Goal: Complete application form: Complete application form

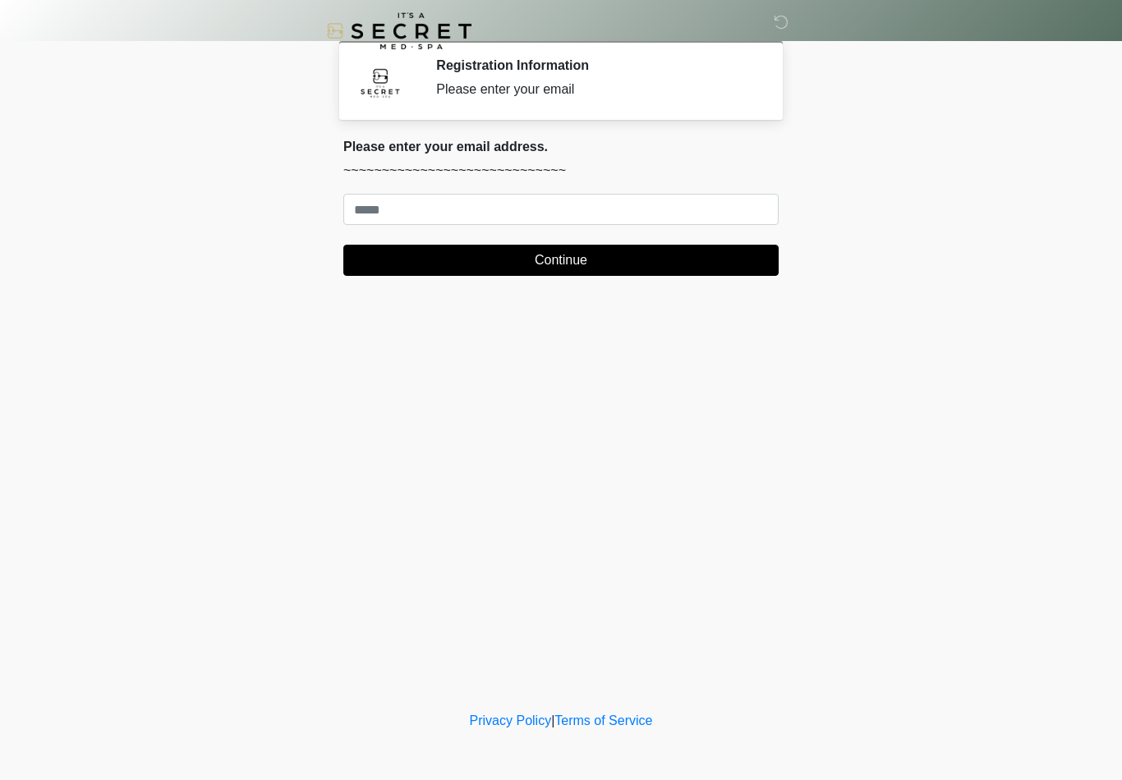
scroll to position [21, 0]
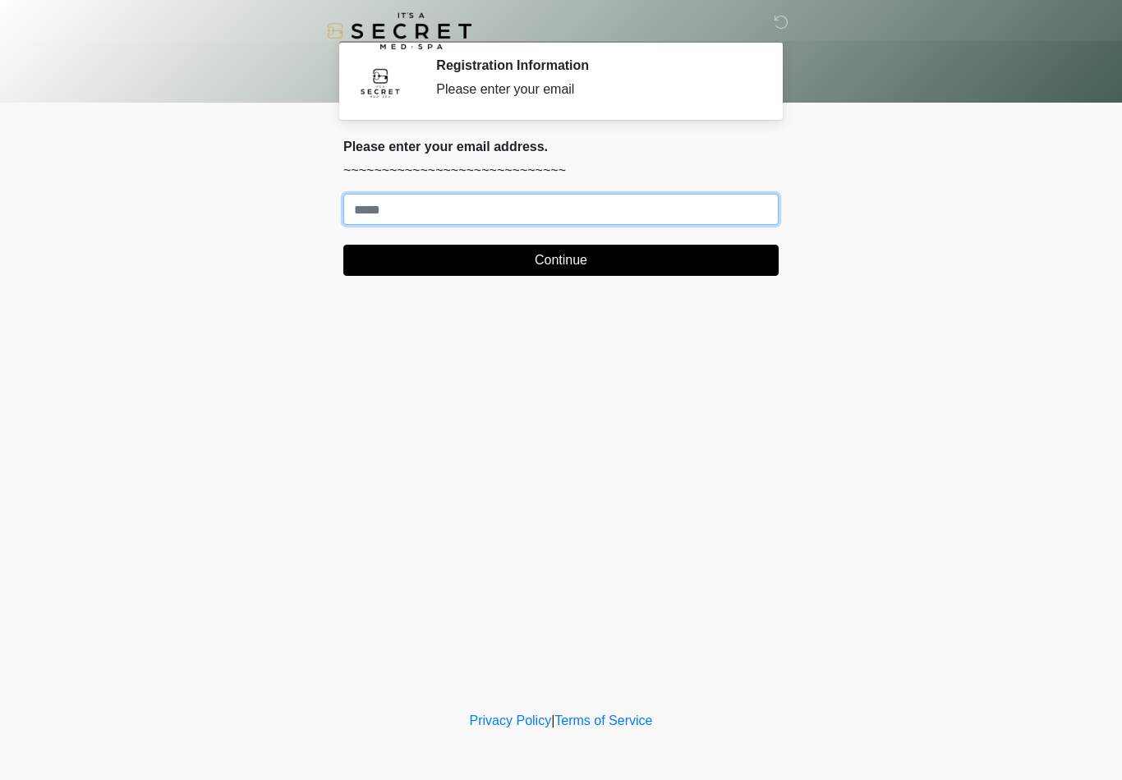
click at [724, 206] on input "Where should we email your treatment plan?" at bounding box center [560, 209] width 435 height 31
type input "*"
type input "**********"
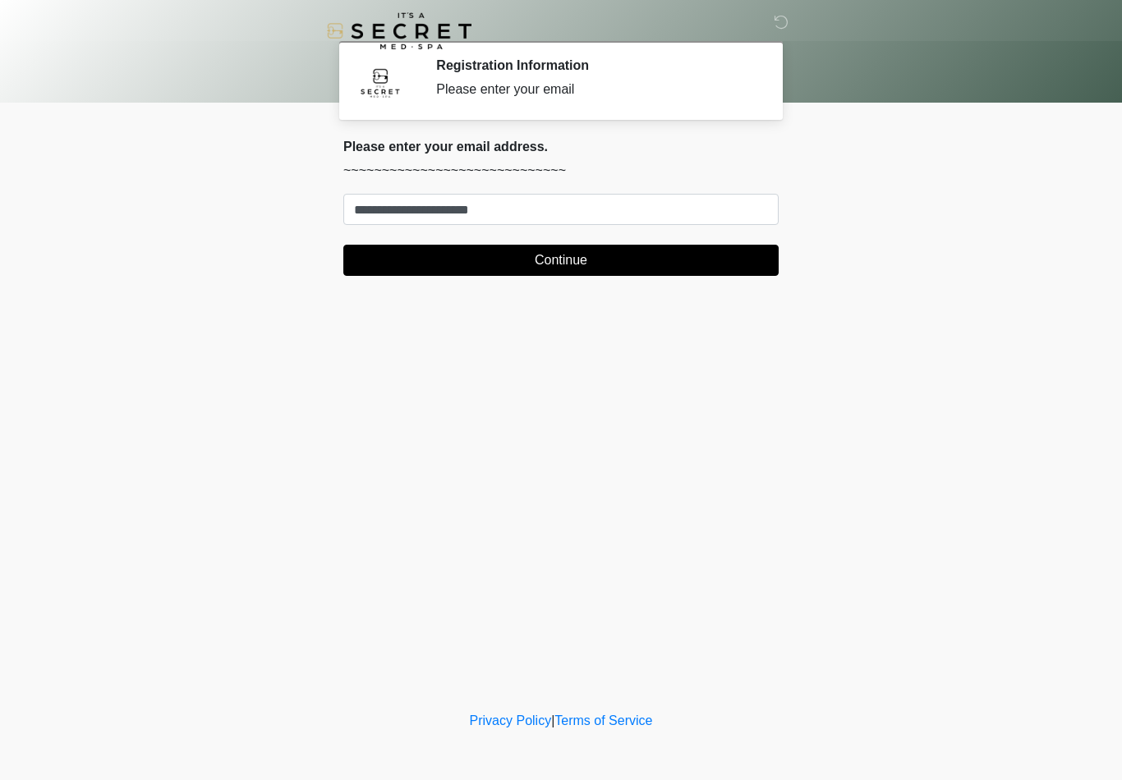
click at [735, 257] on button "Continue" at bounding box center [560, 260] width 435 height 31
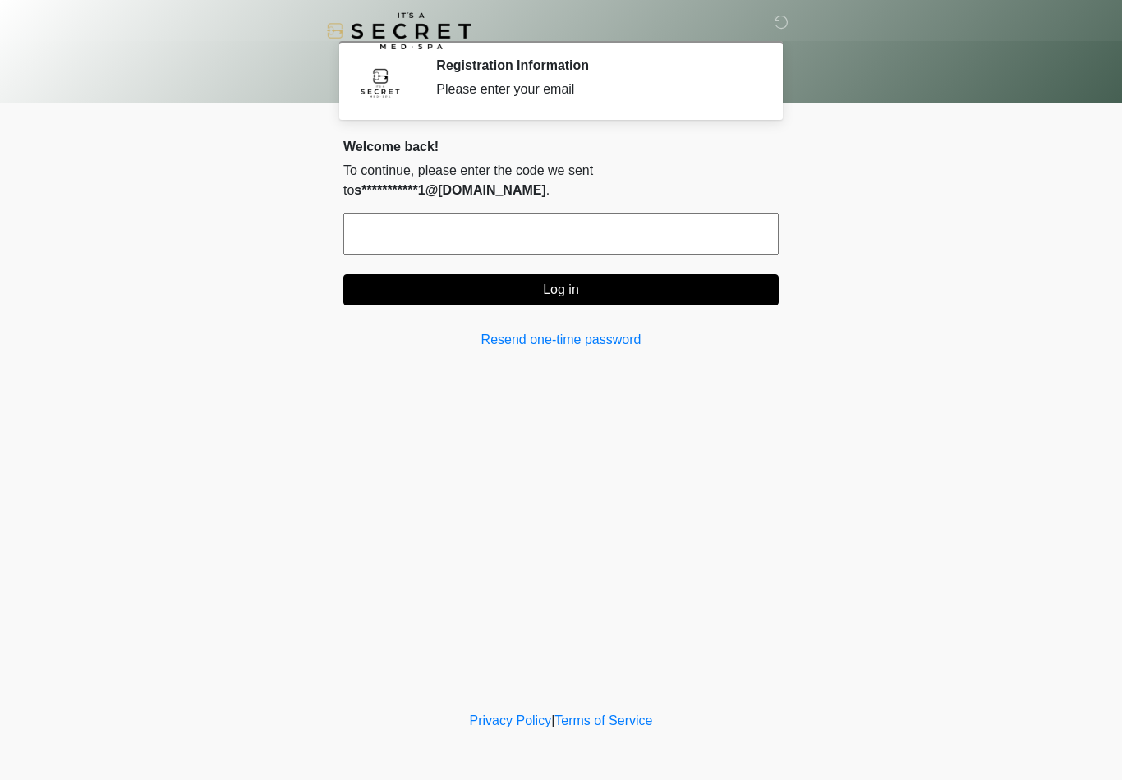
click at [583, 226] on input "text" at bounding box center [560, 234] width 435 height 41
type input "******"
click at [723, 294] on button "Log in" at bounding box center [560, 289] width 435 height 31
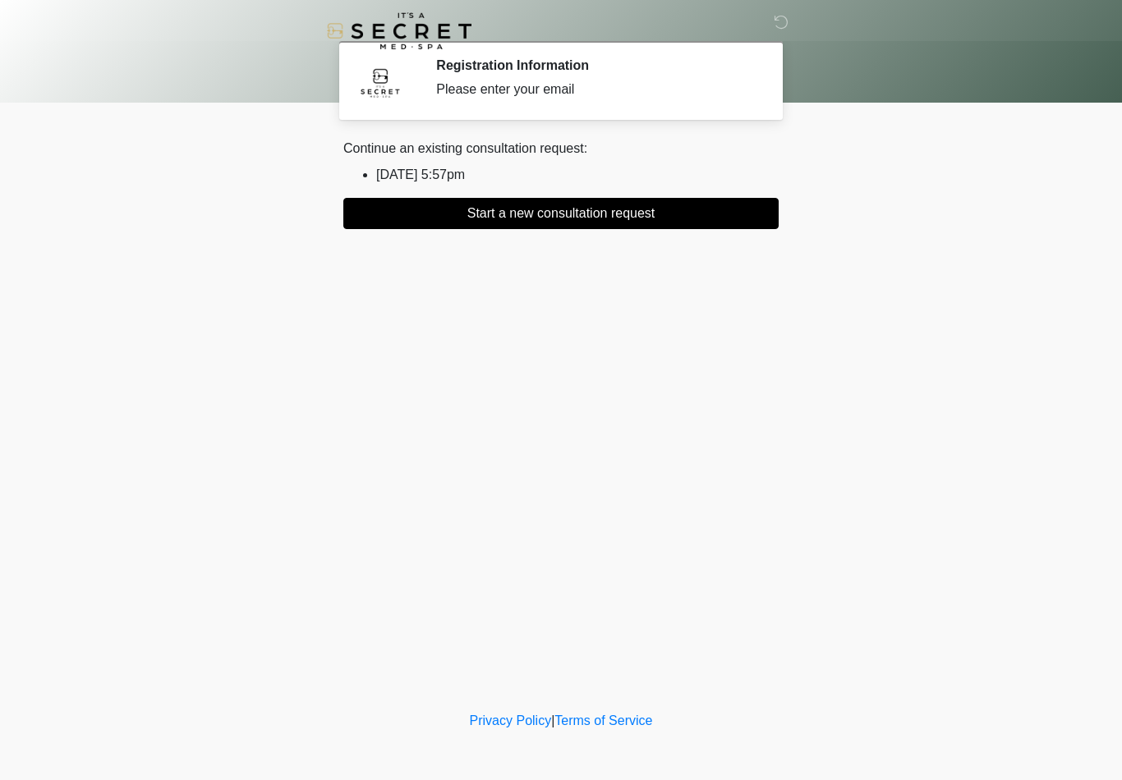
click at [729, 213] on button "Start a new consultation request" at bounding box center [560, 213] width 435 height 31
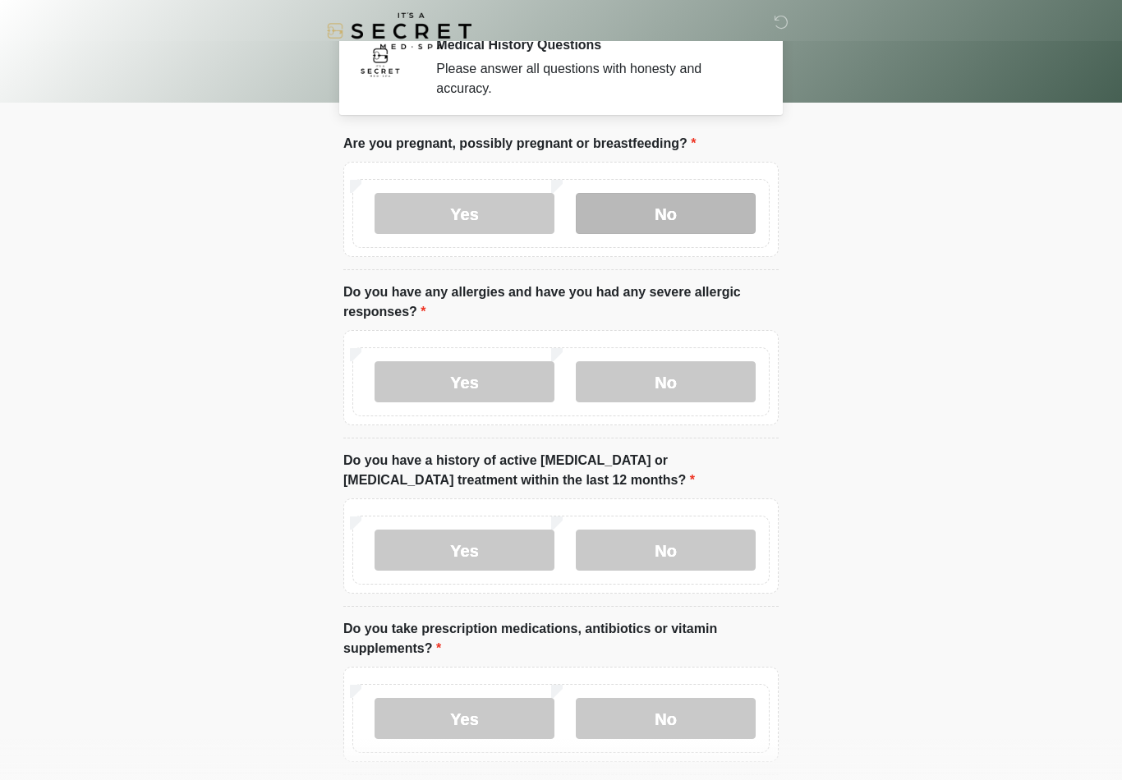
click at [740, 234] on label "No" at bounding box center [666, 213] width 180 height 41
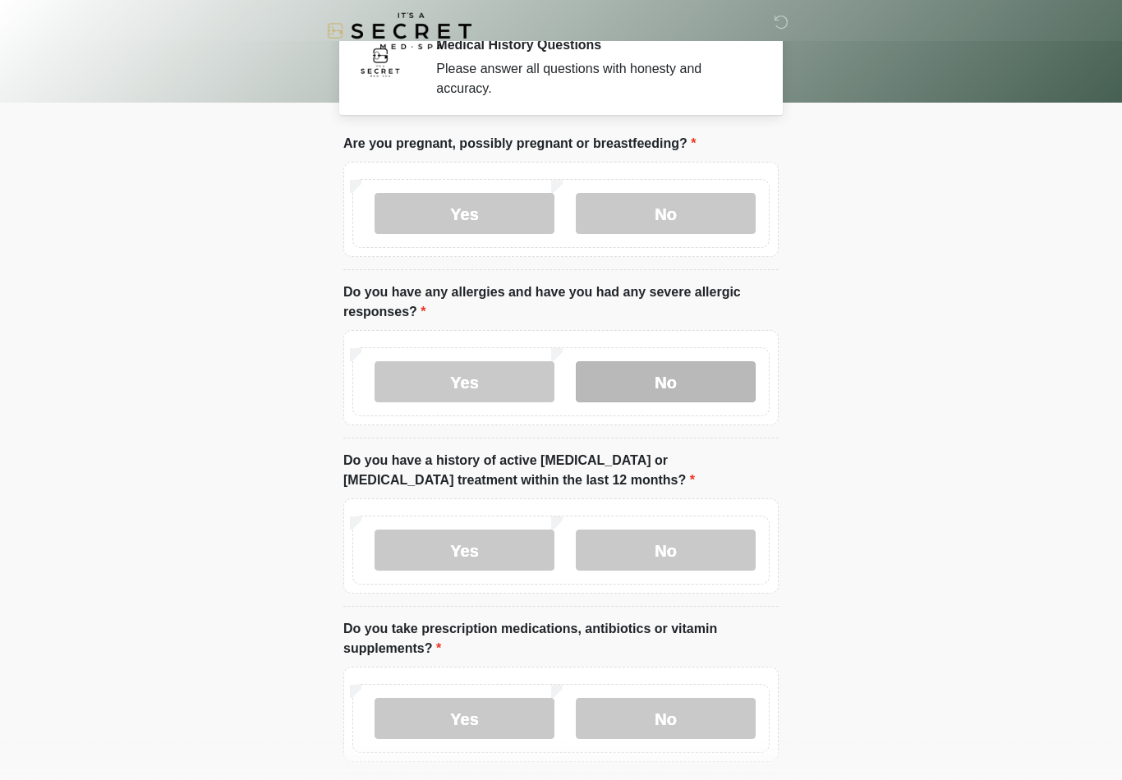
click at [731, 402] on label "No" at bounding box center [666, 381] width 180 height 41
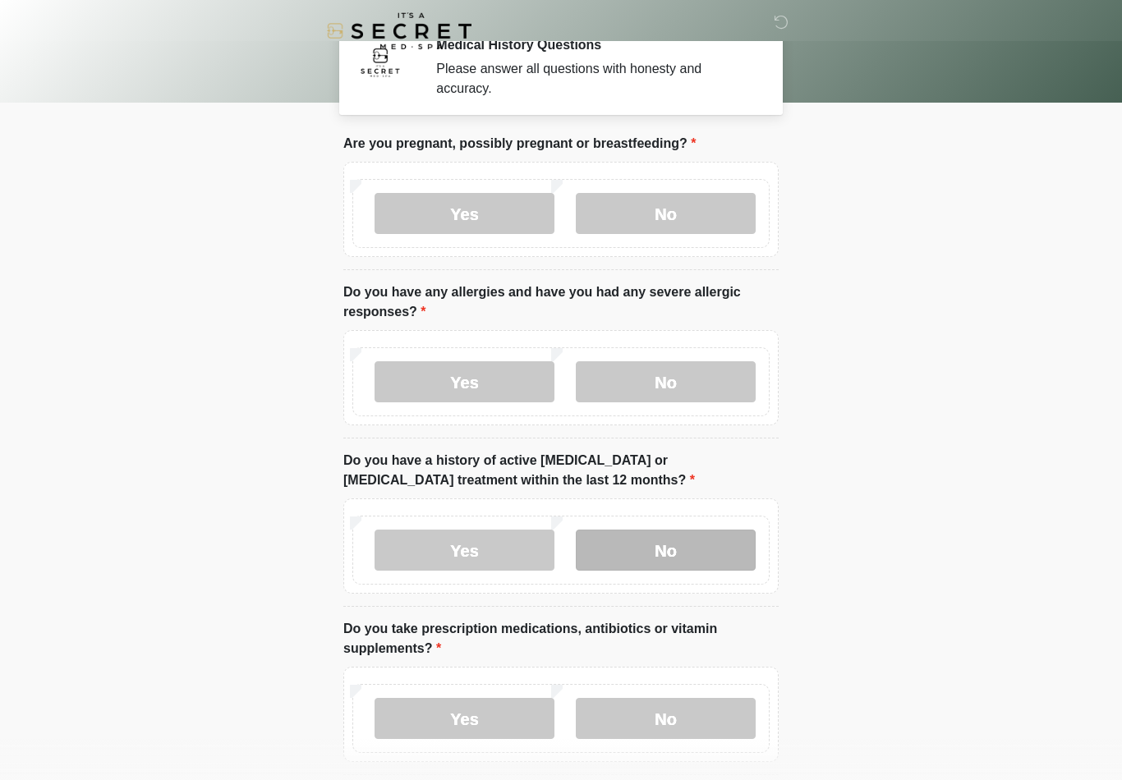
click at [724, 563] on label "No" at bounding box center [666, 550] width 180 height 41
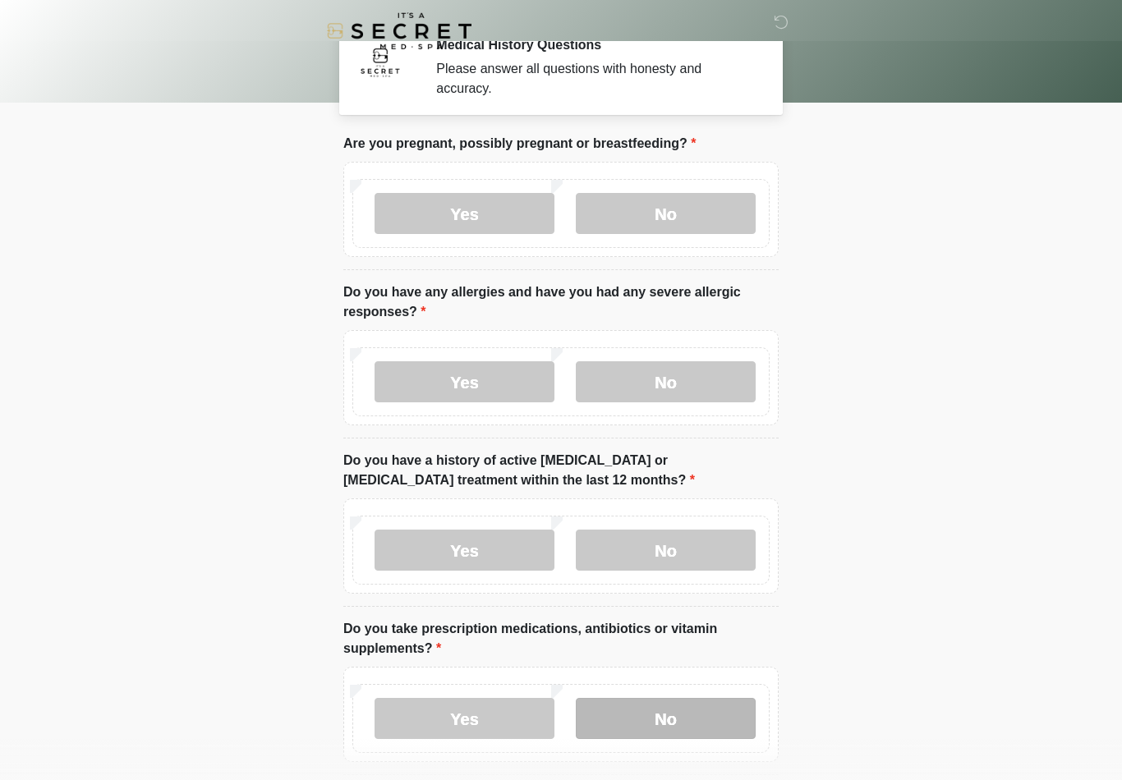
click at [721, 737] on label "No" at bounding box center [666, 718] width 180 height 41
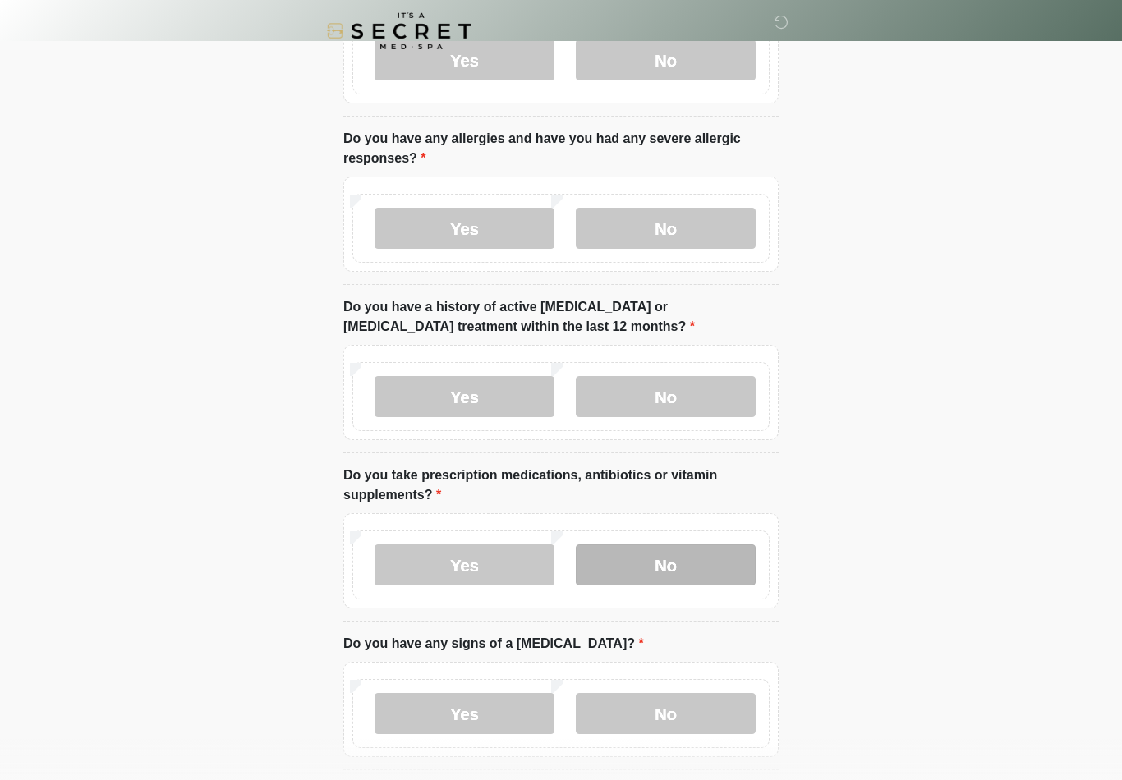
scroll to position [459, 0]
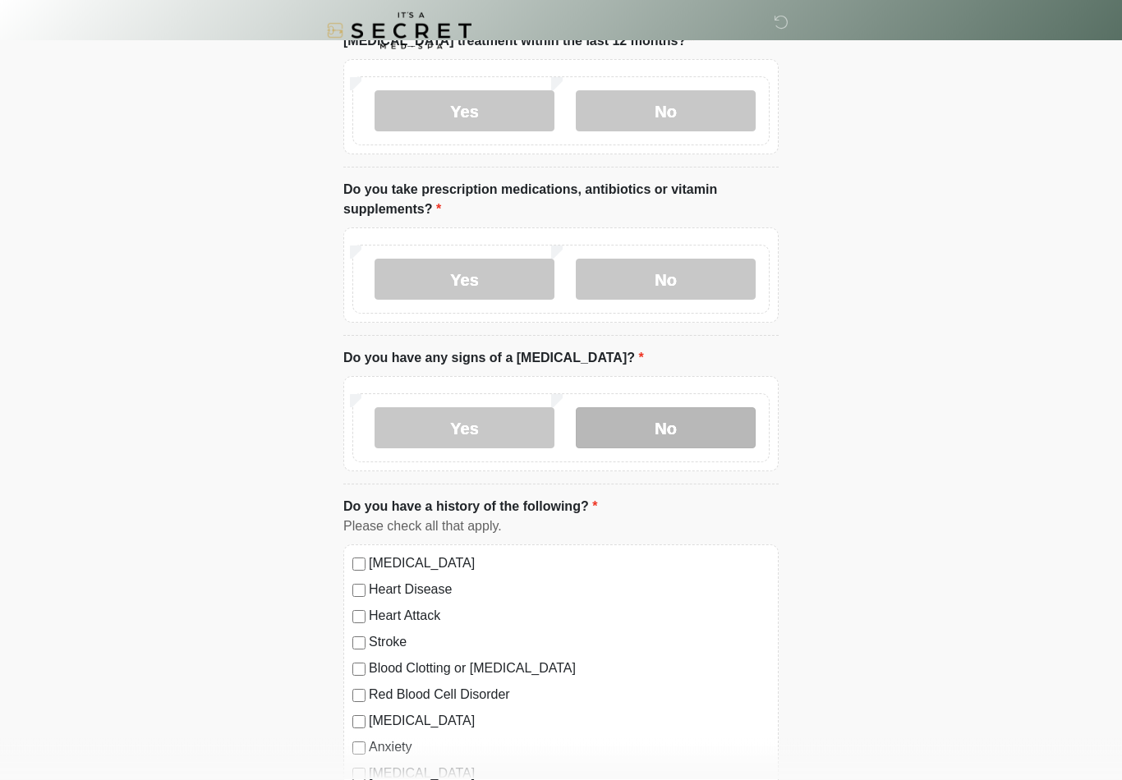
click at [742, 426] on label "No" at bounding box center [666, 428] width 180 height 41
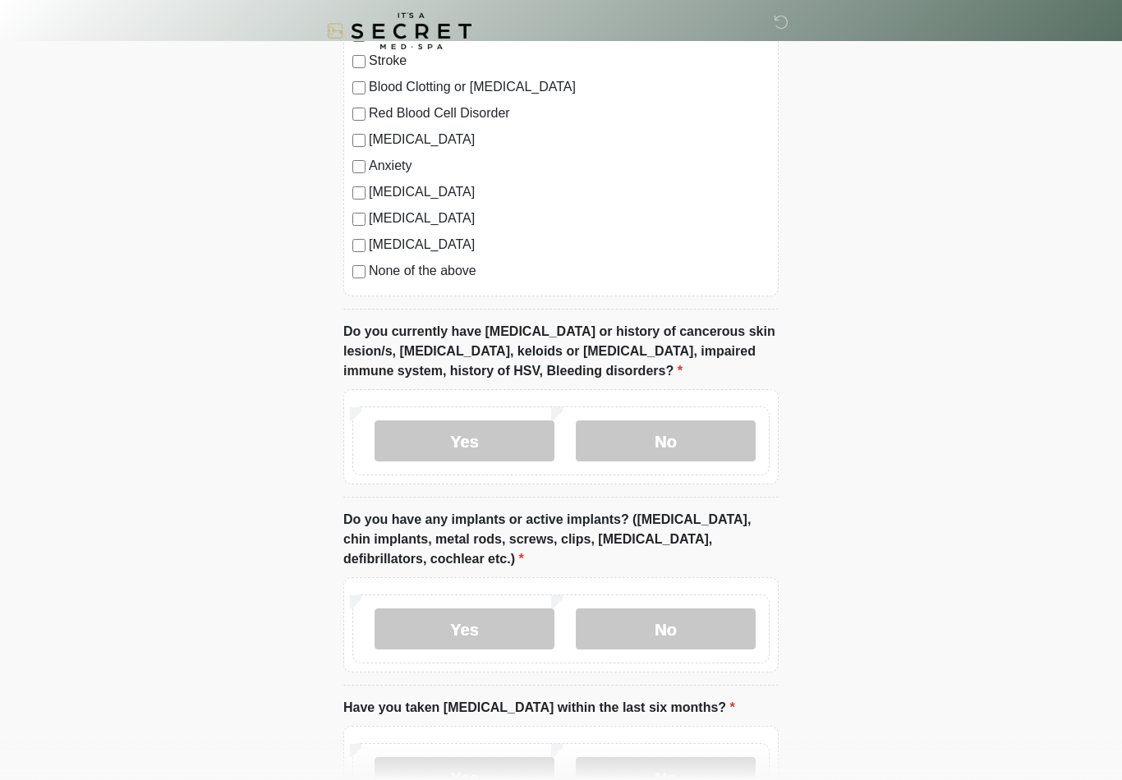
scroll to position [1045, 0]
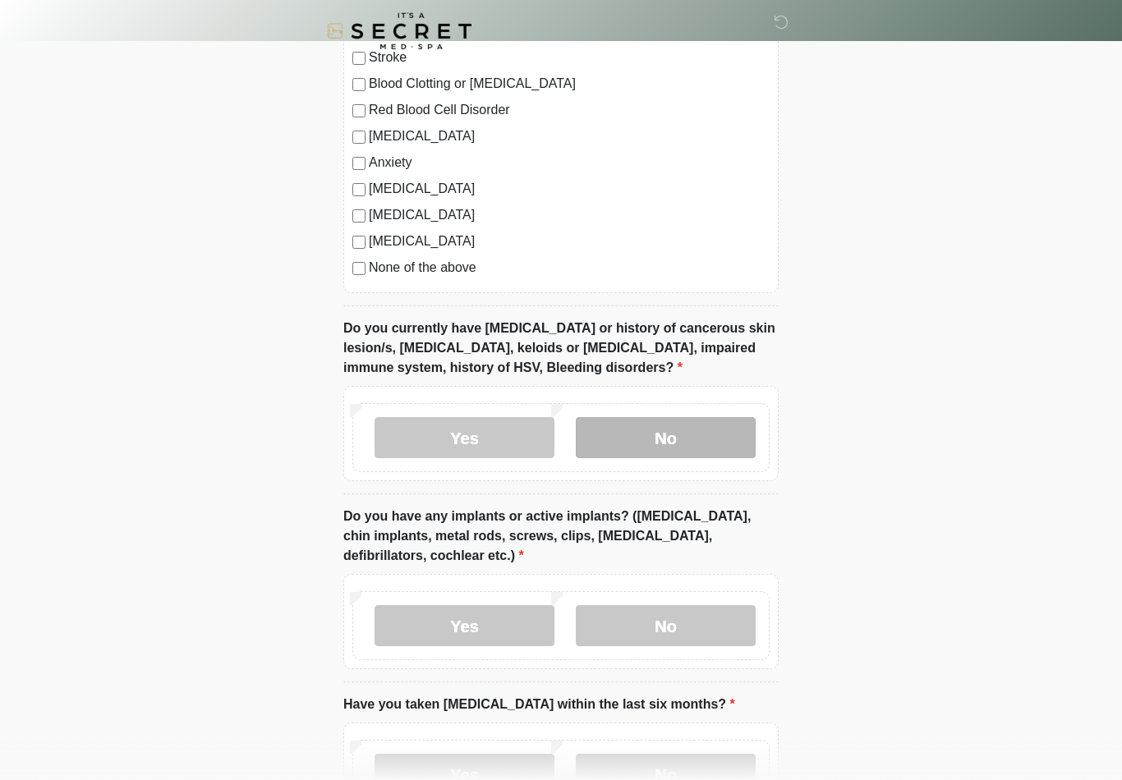
click at [724, 448] on label "No" at bounding box center [666, 437] width 180 height 41
click at [717, 612] on label "No" at bounding box center [666, 625] width 180 height 41
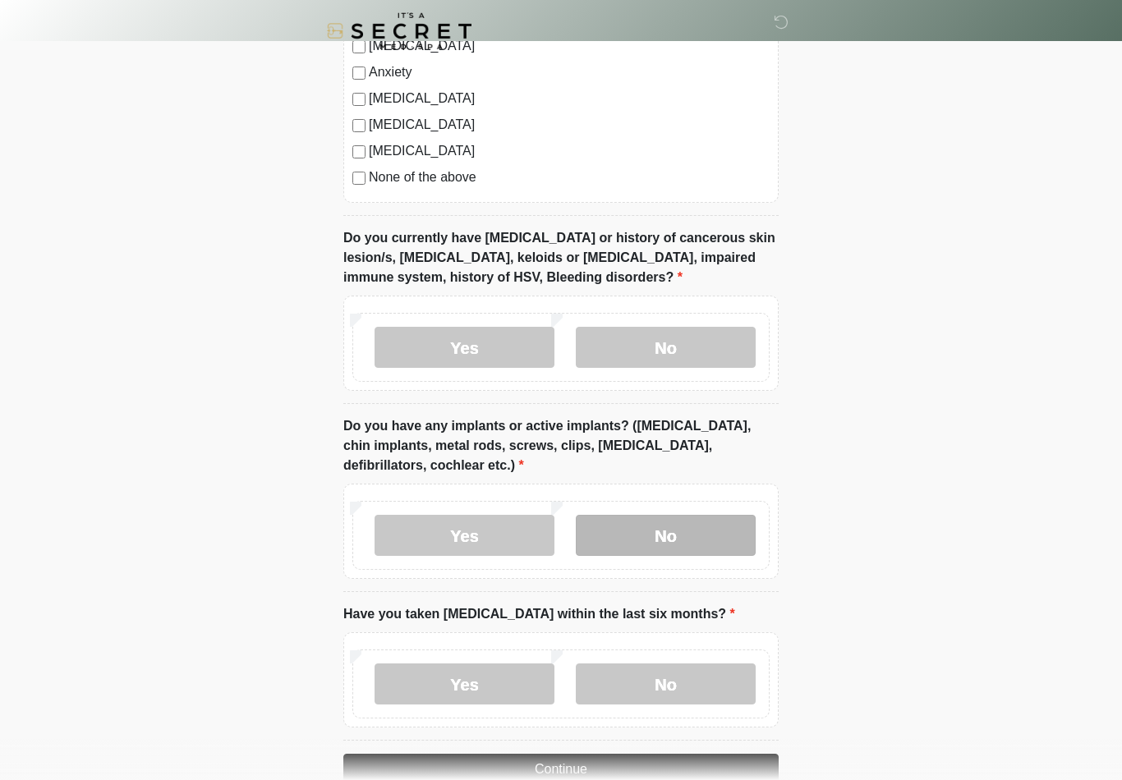
scroll to position [1200, 0]
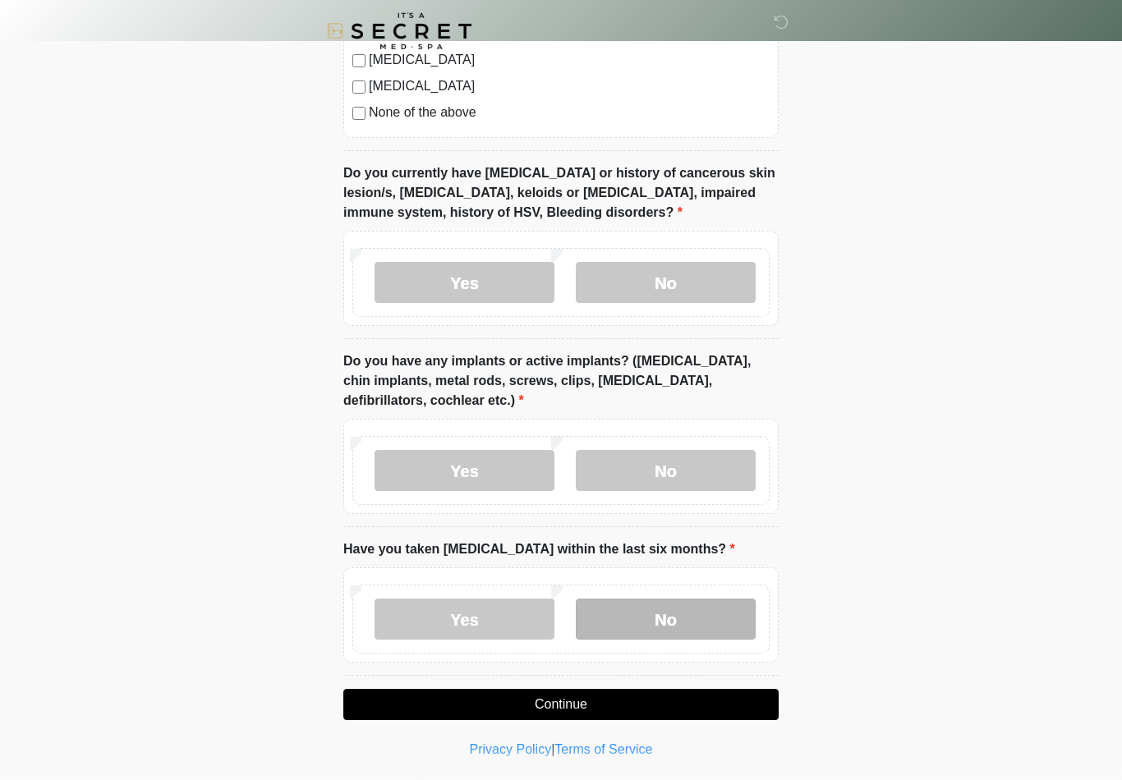
click at [678, 621] on label "No" at bounding box center [666, 619] width 180 height 41
click at [725, 695] on button "Continue" at bounding box center [560, 704] width 435 height 31
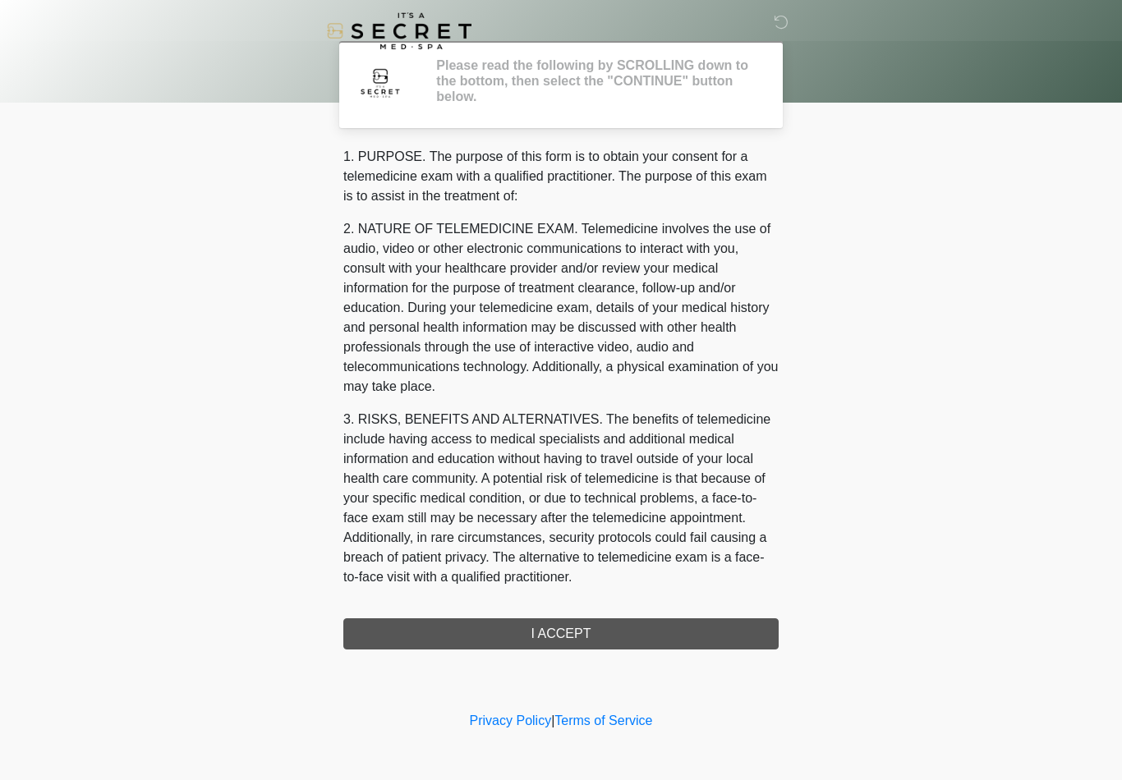
scroll to position [0, 0]
click at [720, 641] on div "1. PURPOSE. The purpose of this form is to obtain your consent for a telemedici…" at bounding box center [560, 398] width 435 height 503
click at [618, 631] on div "1. PURPOSE. The purpose of this form is to obtain your consent for a telemedici…" at bounding box center [560, 398] width 435 height 503
click at [736, 98] on h2 "Please read the following by SCROLLING down to the bottom, then select the "CON…" at bounding box center [595, 81] width 318 height 48
click at [601, 628] on div "1. PURPOSE. The purpose of this form is to obtain your consent for a telemedici…" at bounding box center [560, 398] width 435 height 503
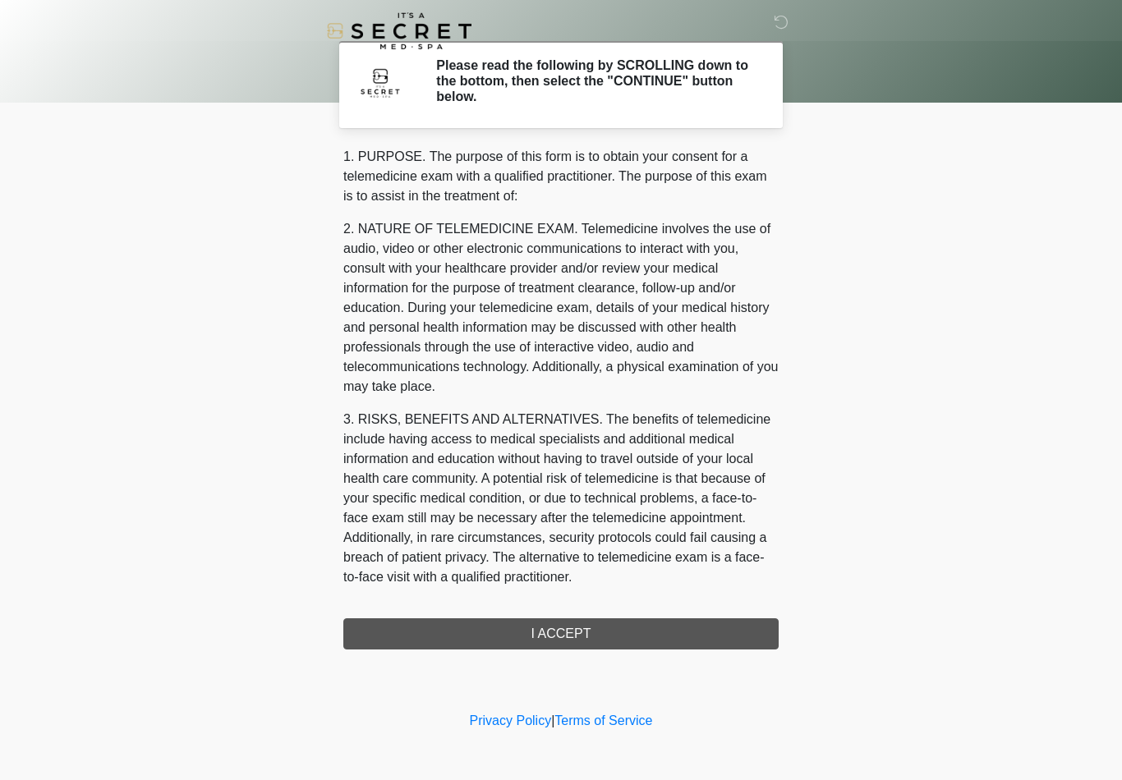
click at [610, 656] on div "‎ ‎ Please read the following by SCROLLING down to the bottom, then select the …" at bounding box center [561, 353] width 493 height 675
click at [661, 632] on div "1. PURPOSE. The purpose of this form is to obtain your consent for a telemedici…" at bounding box center [560, 398] width 435 height 503
click at [576, 637] on div "1. PURPOSE. The purpose of this form is to obtain your consent for a telemedici…" at bounding box center [560, 398] width 435 height 503
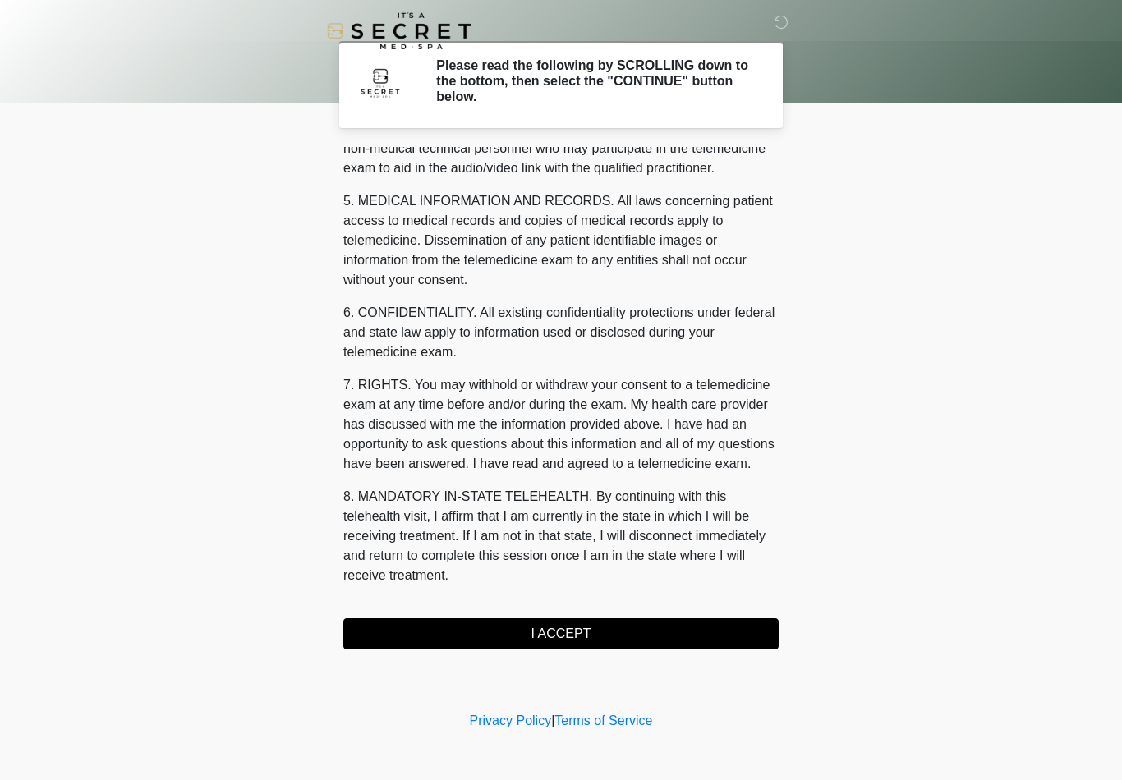
click at [630, 638] on button "I ACCEPT" at bounding box center [560, 633] width 435 height 31
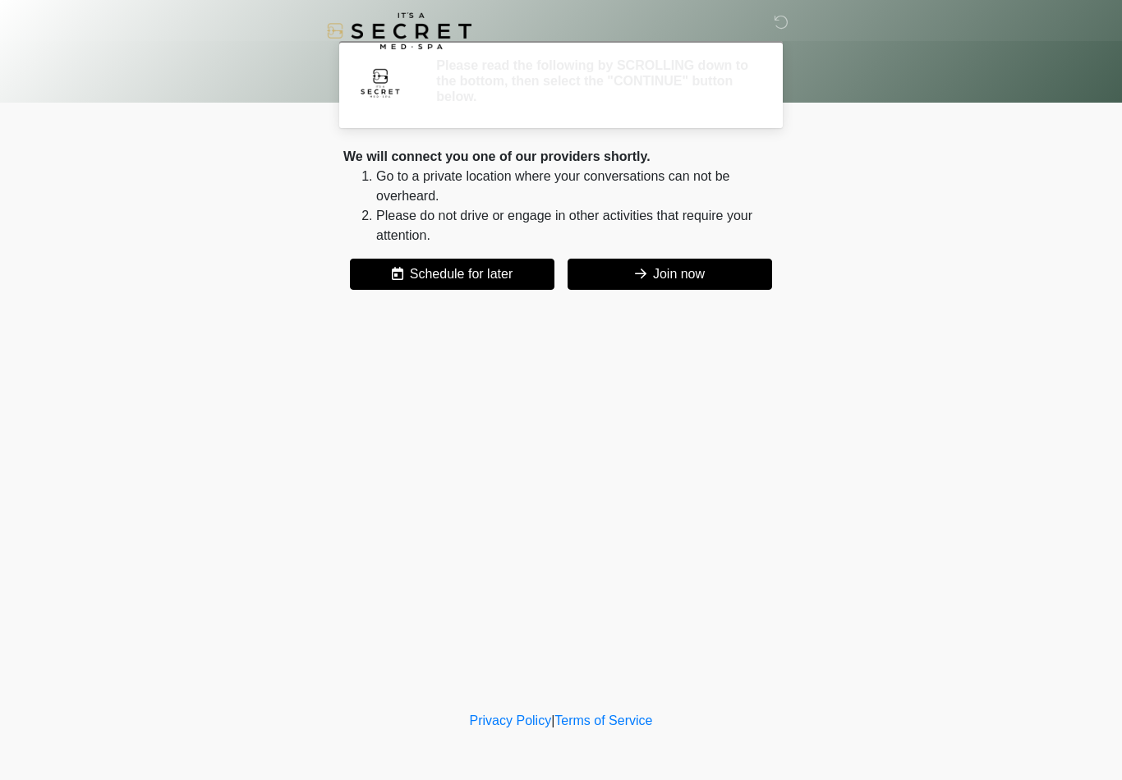
click at [655, 641] on div "‎ ‎ Please read the following by SCROLLING down to the bottom, then select the …" at bounding box center [561, 353] width 493 height 675
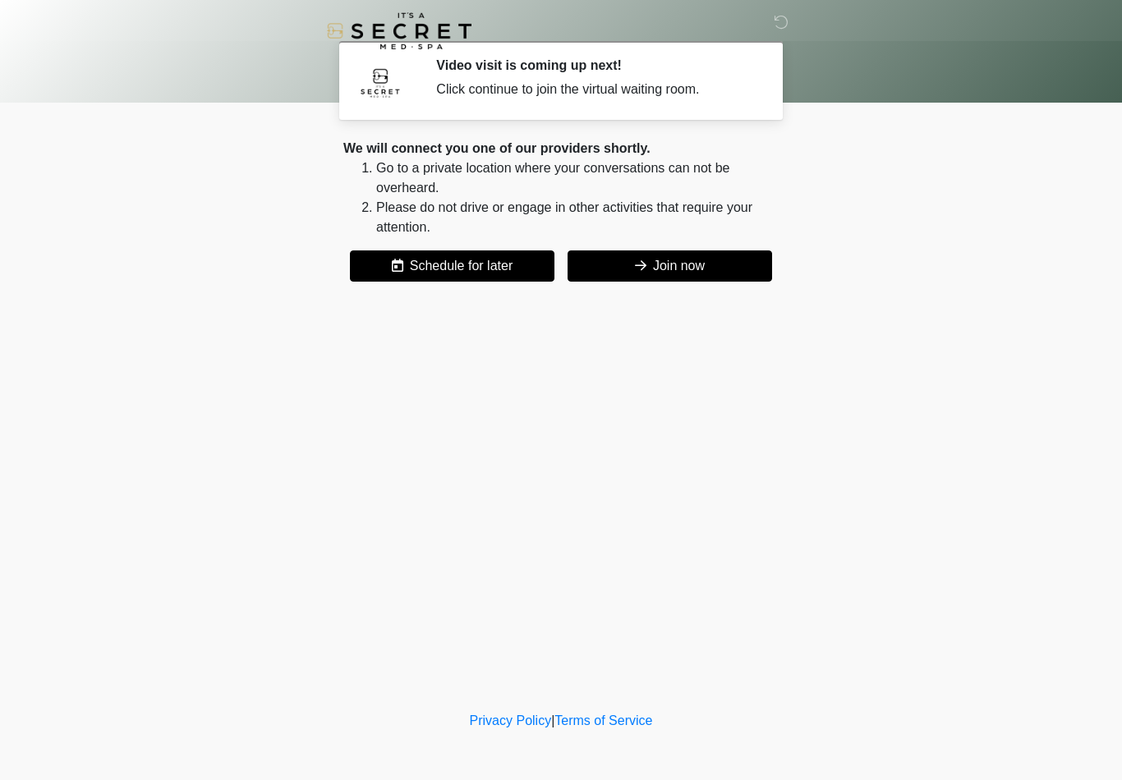
click at [733, 269] on button "Join now" at bounding box center [670, 266] width 205 height 31
